Goal: Task Accomplishment & Management: Manage account settings

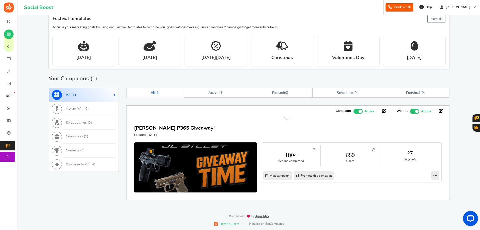
click at [313, 148] on li "1804 Actions completed" at bounding box center [290, 155] width 59 height 21
click at [315, 151] on icon at bounding box center [314, 150] width 3 height 3
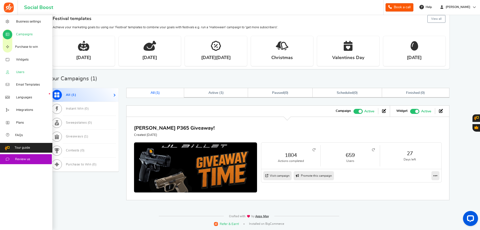
click at [25, 71] on link "Users" at bounding box center [26, 72] width 53 height 13
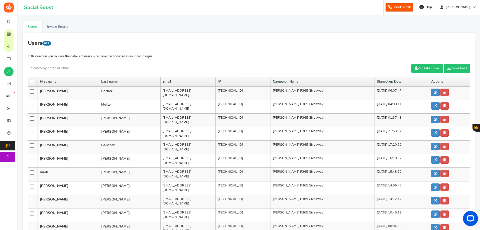
click at [462, 68] on link "Download" at bounding box center [457, 68] width 26 height 9
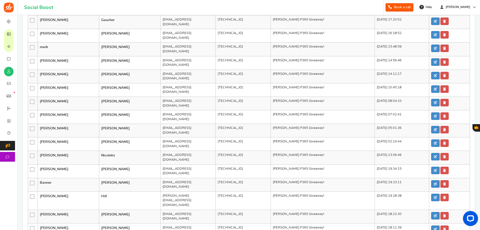
scroll to position [138, 0]
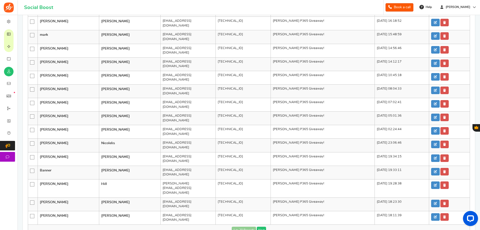
click at [257, 227] on link "Next" at bounding box center [261, 230] width 9 height 7
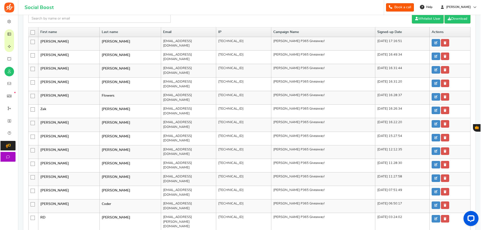
scroll to position [0, 0]
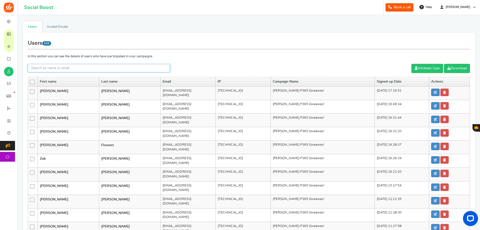
click at [113, 68] on input "text" at bounding box center [99, 68] width 142 height 9
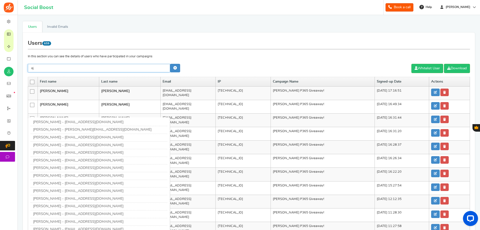
type input "a"
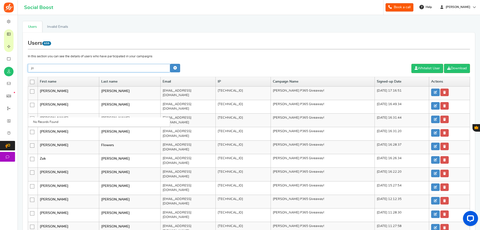
type input "j"
click at [49, 121] on link "[PERSON_NAME] - [PERSON_NAME][EMAIL_ADDRESS][DOMAIN_NAME]" at bounding box center [92, 123] width 119 height 4
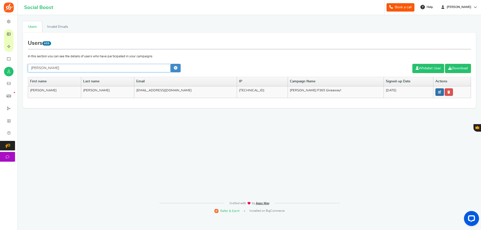
type input "[PERSON_NAME]"
click at [436, 92] on link at bounding box center [440, 92] width 9 height 8
type input "[PERSON_NAME]"
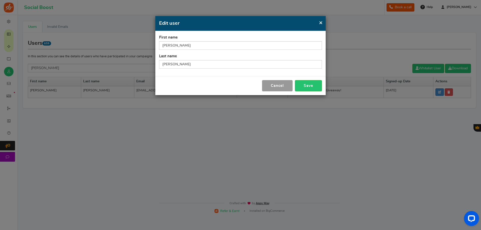
click at [285, 86] on button "Cancel" at bounding box center [277, 85] width 31 height 11
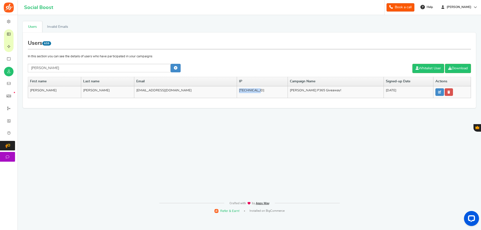
drag, startPoint x: 239, startPoint y: 91, endPoint x: 220, endPoint y: 89, distance: 19.6
click at [237, 89] on td "[TECHNICAL_ID]" at bounding box center [262, 92] width 51 height 12
copy td "[TECHNICAL_ID]"
click at [67, 25] on link "Invalid Emails" at bounding box center [57, 26] width 31 height 11
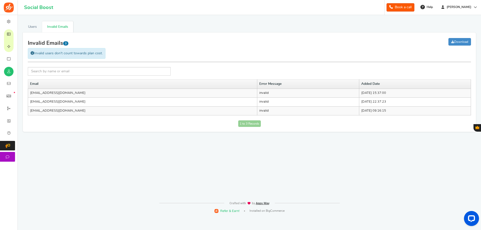
click at [67, 113] on td "[EMAIL_ADDRESS][DOMAIN_NAME]" at bounding box center [142, 111] width 229 height 9
click at [36, 30] on link "Users" at bounding box center [32, 26] width 19 height 11
